Goal: Task Accomplishment & Management: Complete application form

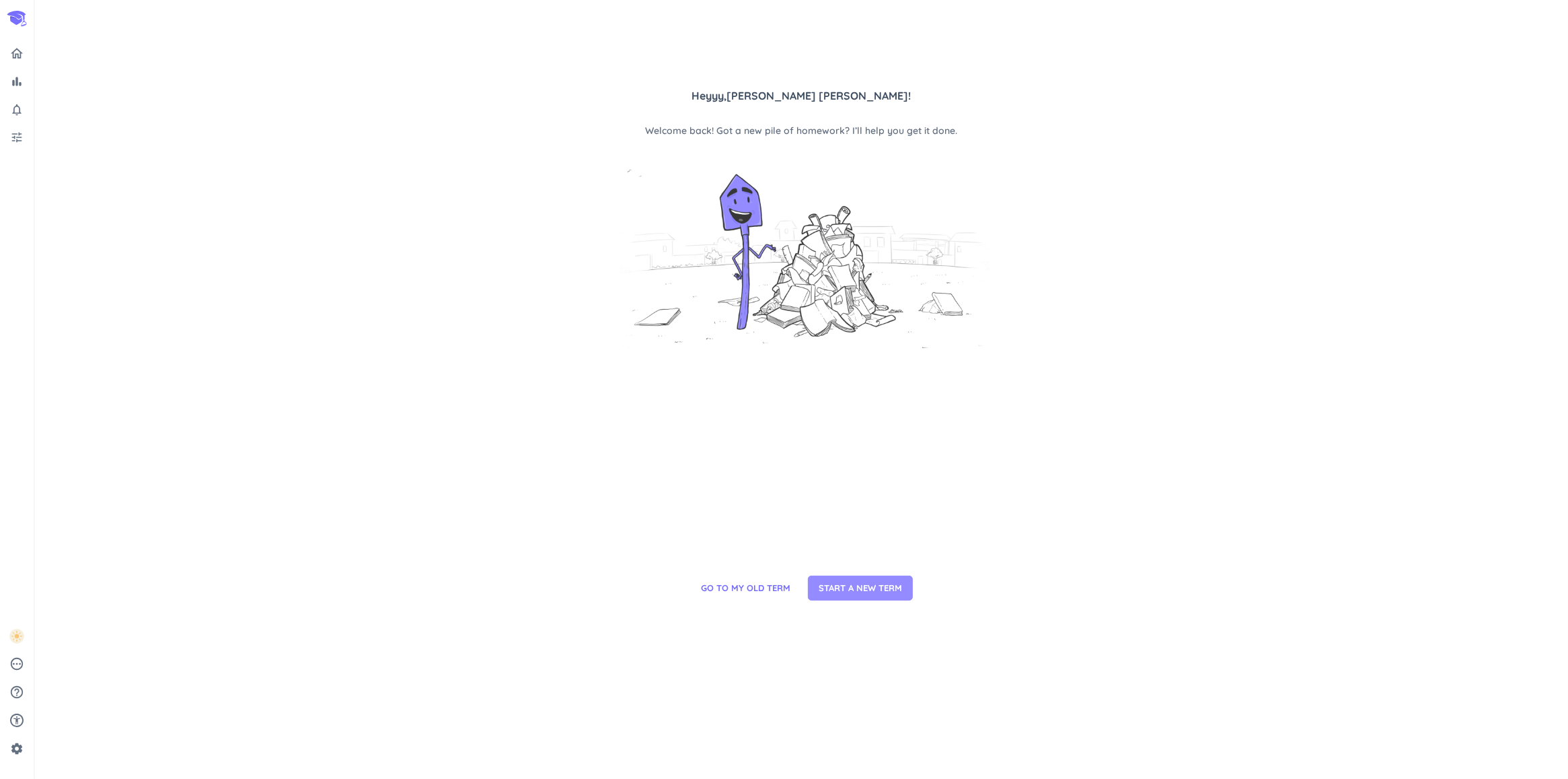
click at [863, 583] on span "START A NEW TERM" at bounding box center [860, 588] width 83 height 13
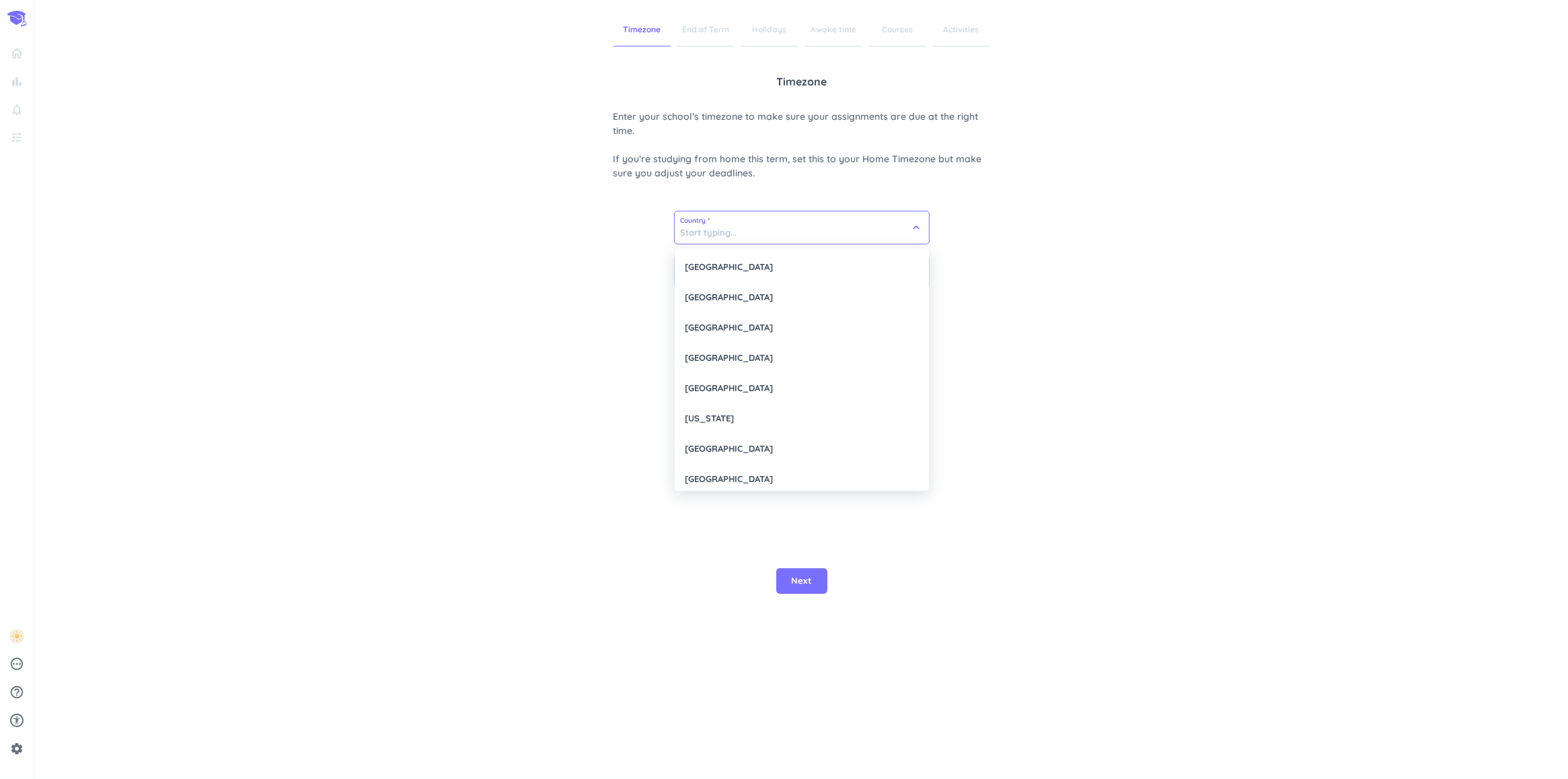
click at [801, 237] on input at bounding box center [802, 227] width 254 height 32
click at [782, 261] on div "[GEOGRAPHIC_DATA]" at bounding box center [802, 267] width 254 height 31
type input "[GEOGRAPHIC_DATA]"
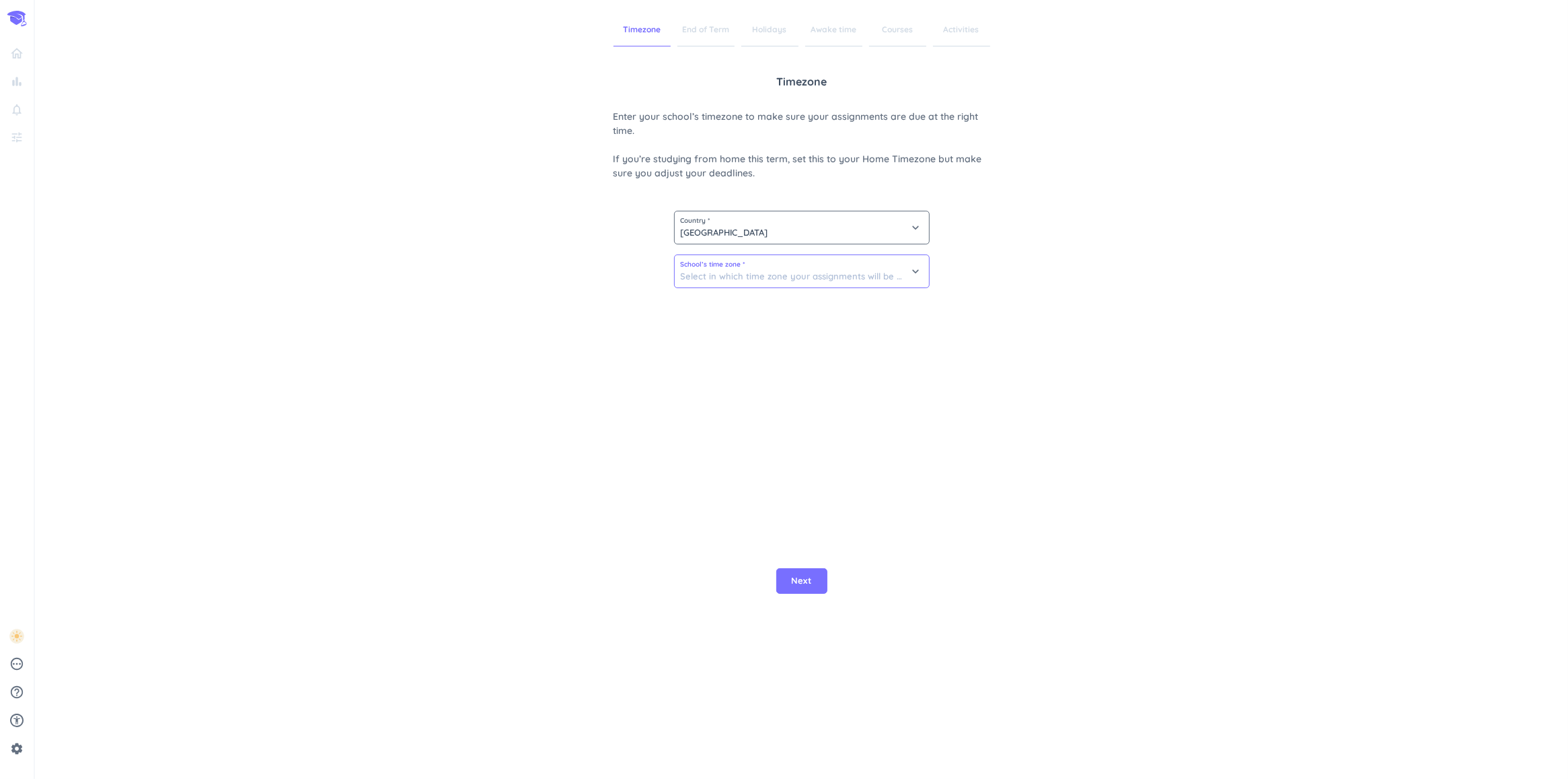
click at [785, 270] on input at bounding box center [802, 271] width 254 height 32
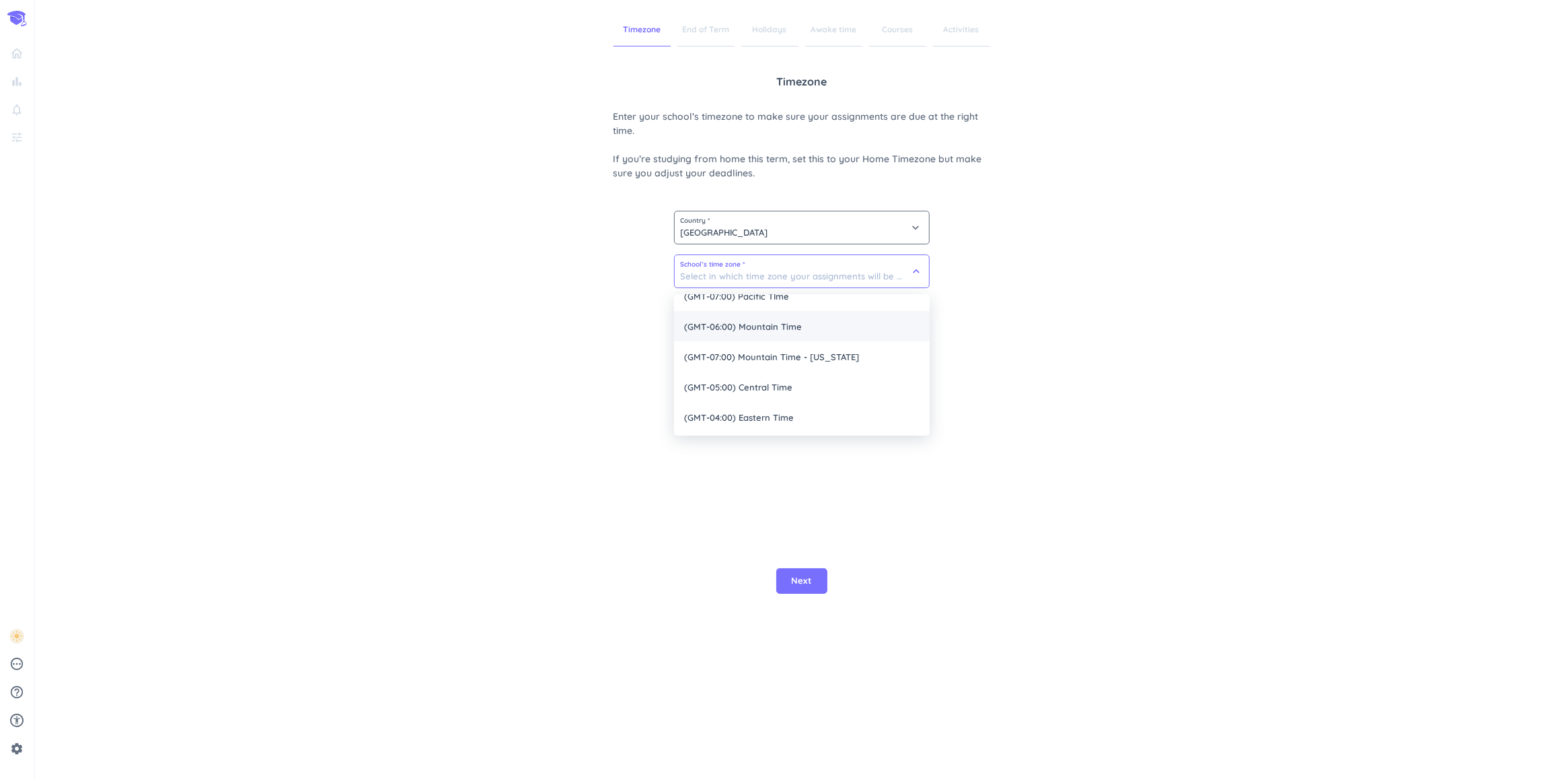
click at [770, 378] on span "(GMT-05:00) Central Time" at bounding box center [802, 386] width 256 height 31
type input "(GMT-05:00) Central Time"
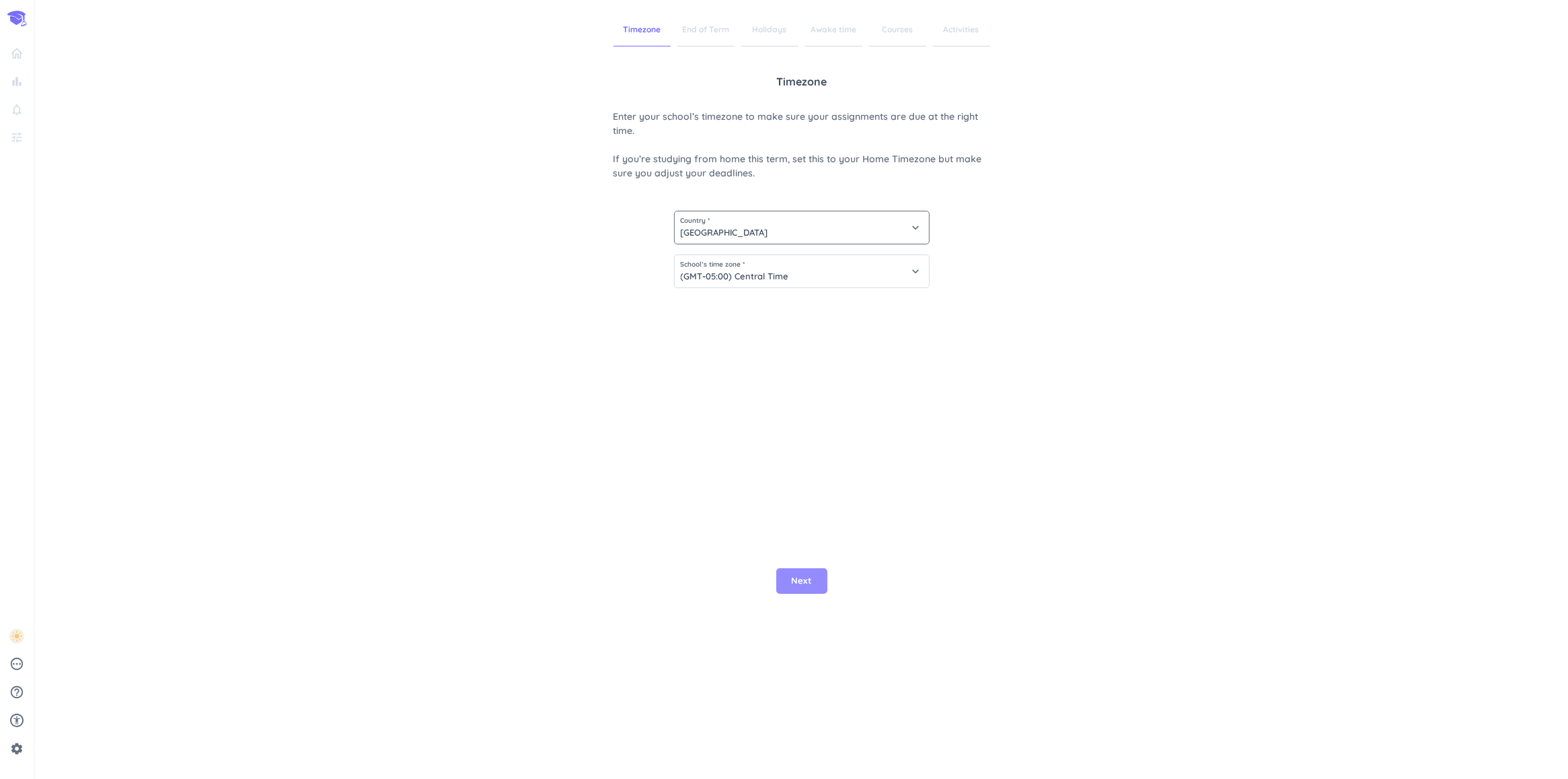
click at [811, 580] on span "Next" at bounding box center [802, 581] width 20 height 13
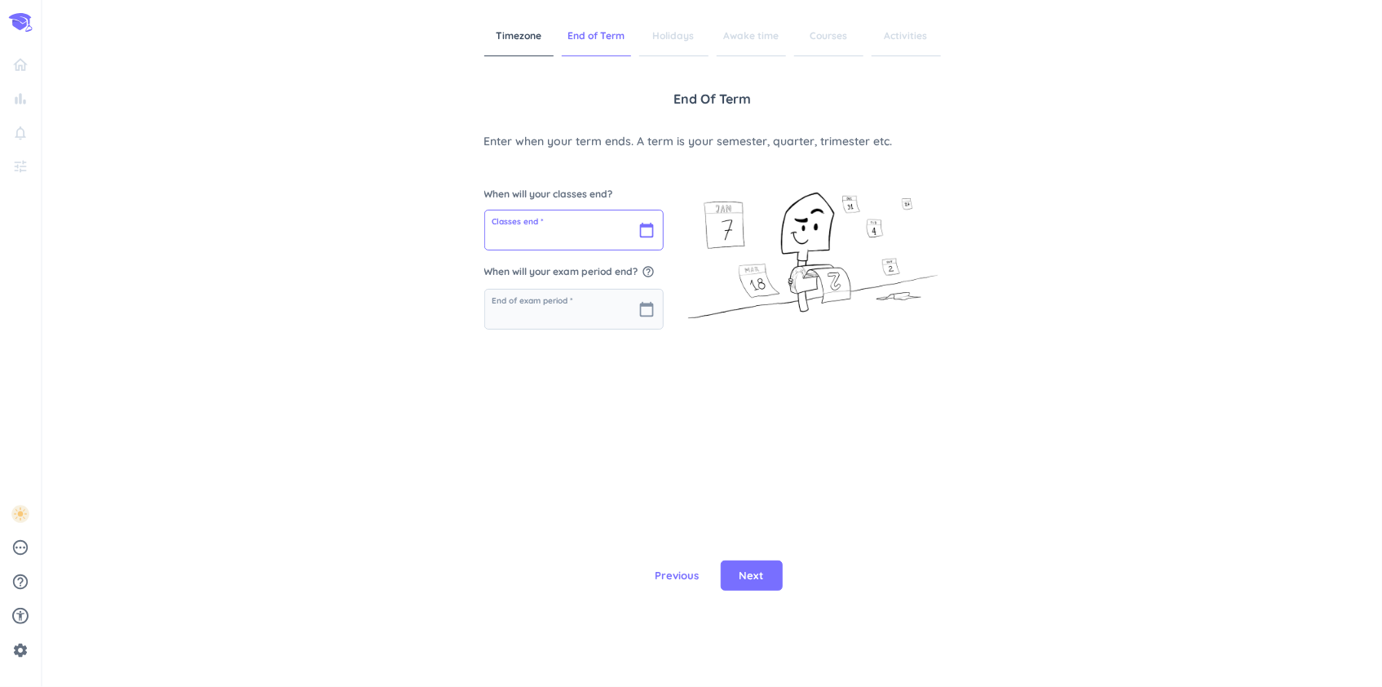
click at [651, 228] on input "text" at bounding box center [574, 229] width 178 height 39
